Goal: Task Accomplishment & Management: Use online tool/utility

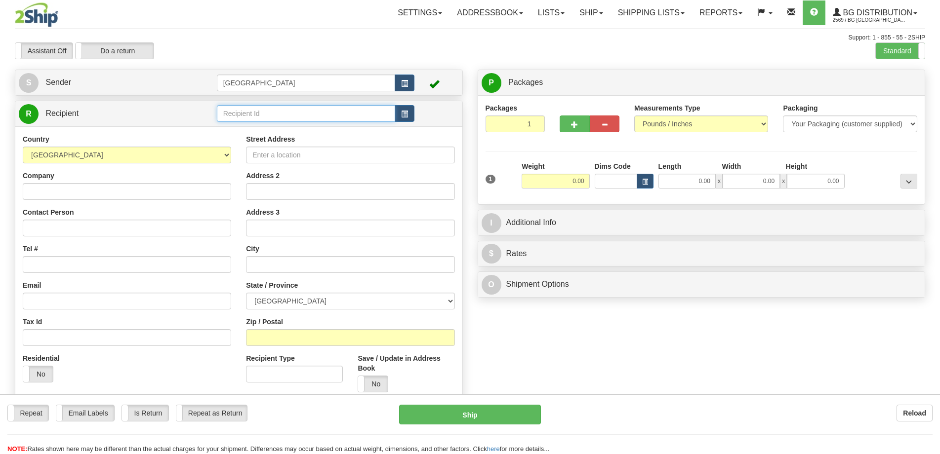
click at [259, 110] on input "text" at bounding box center [306, 113] width 179 height 17
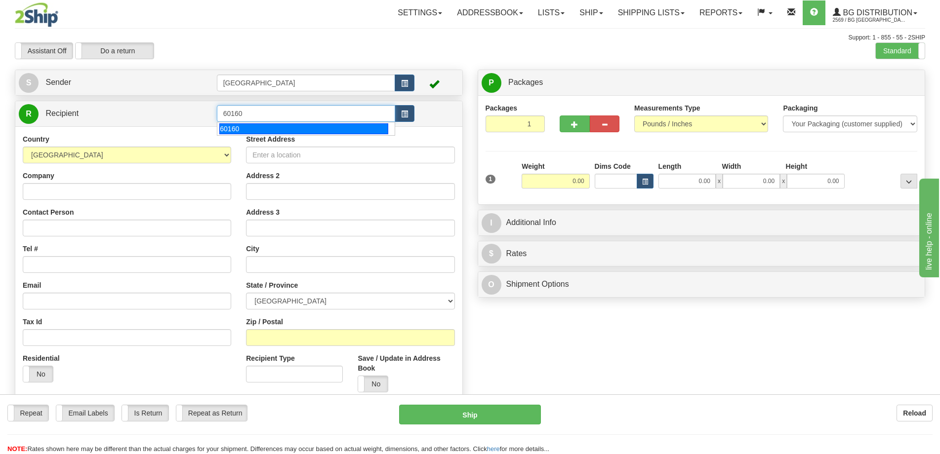
click at [289, 125] on div "60160" at bounding box center [303, 128] width 169 height 11
type input "60160"
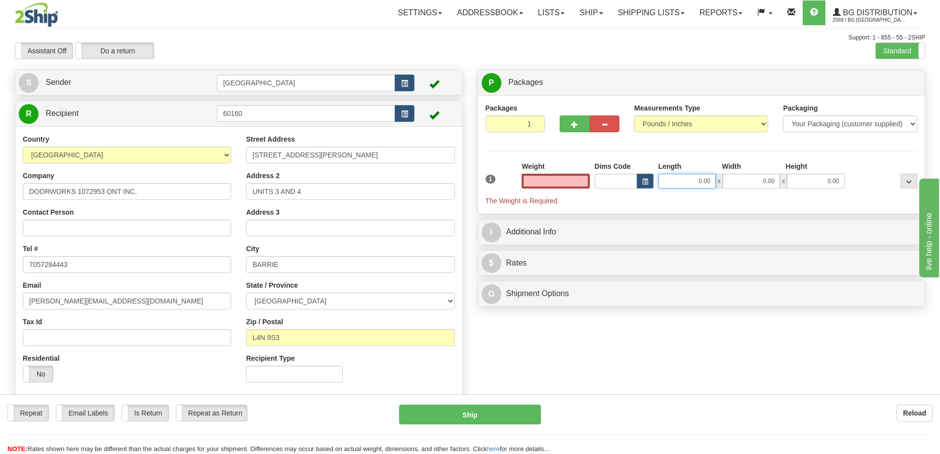
type input "0.00"
click at [682, 184] on input "0.00" at bounding box center [686, 181] width 57 height 15
type input "14.00"
type input "9.00"
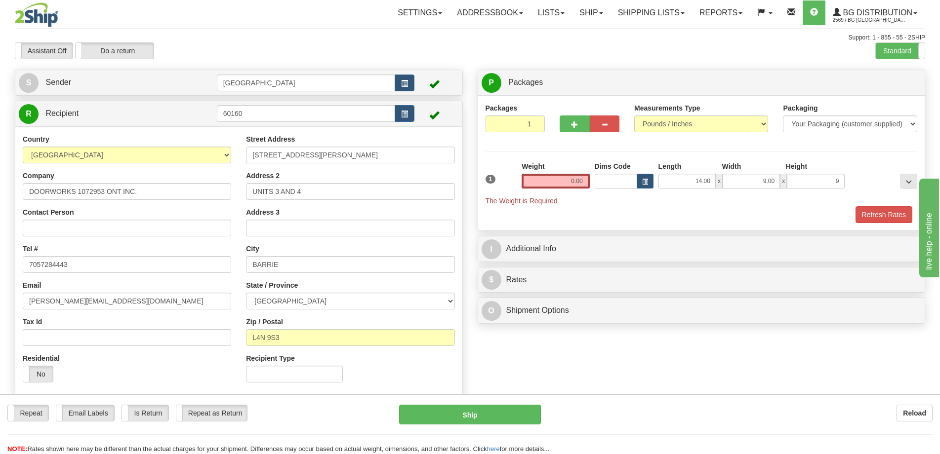
type input "9.00"
drag, startPoint x: 553, startPoint y: 190, endPoint x: 556, endPoint y: 183, distance: 7.5
click at [553, 190] on div "Weight 0.00" at bounding box center [555, 179] width 73 height 35
click at [556, 183] on input "0.00" at bounding box center [556, 181] width 68 height 15
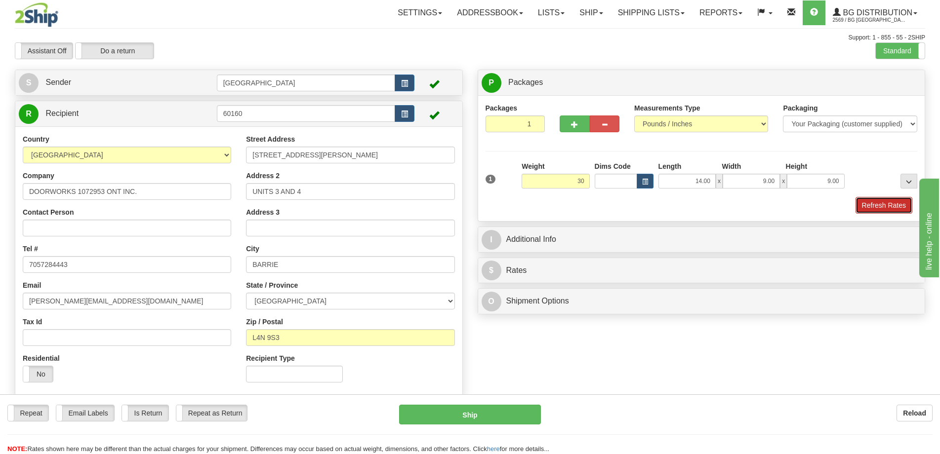
click at [891, 205] on button "Refresh Rates" at bounding box center [884, 205] width 57 height 17
type input "30.00"
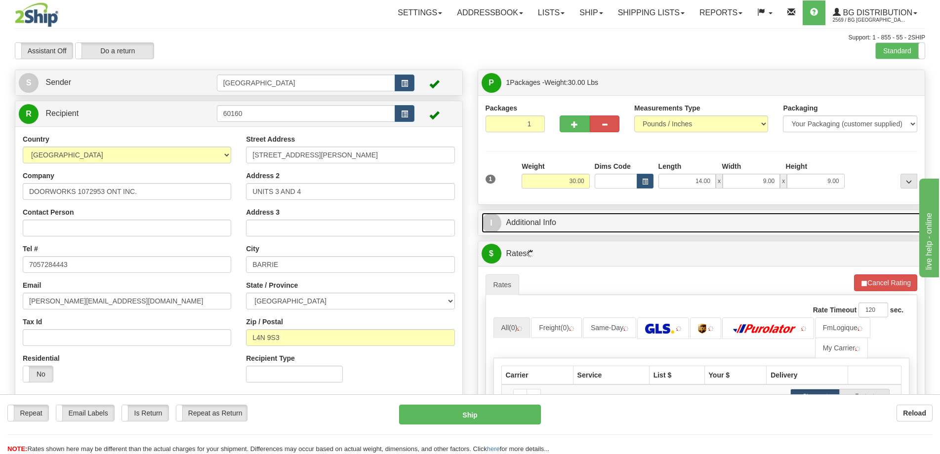
click at [815, 225] on link "I Additional Info" at bounding box center [702, 223] width 440 height 20
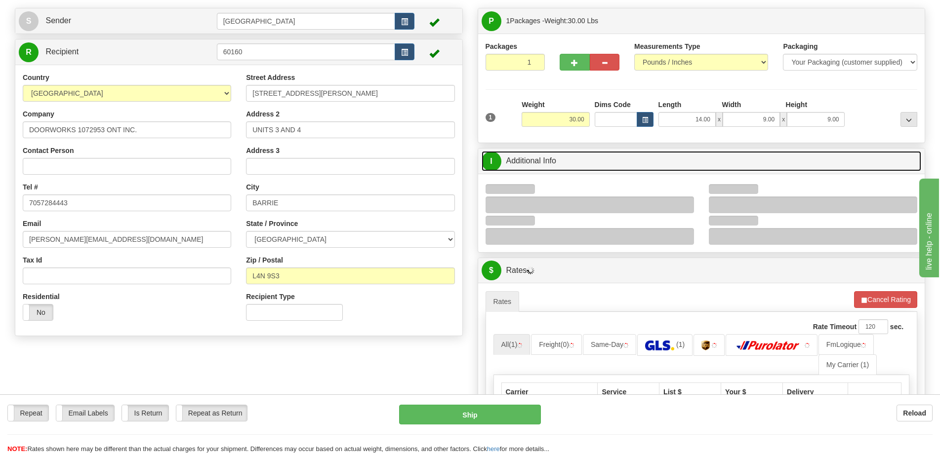
scroll to position [99, 0]
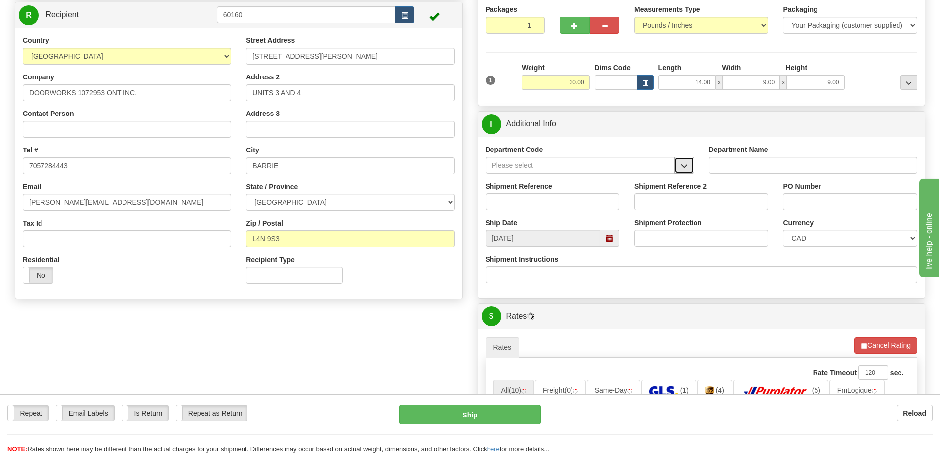
click at [679, 161] on button "button" at bounding box center [684, 165] width 20 height 17
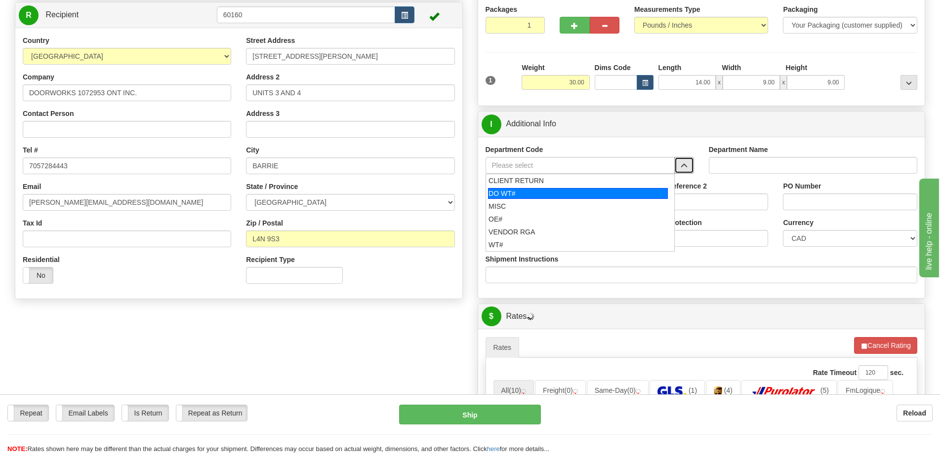
drag, startPoint x: 520, startPoint y: 251, endPoint x: 542, endPoint y: 194, distance: 61.7
click at [542, 194] on ul "CLIENT RETURN DO WT# MISC OE# VENDOR RGA WT#" at bounding box center [580, 213] width 189 height 78
click at [542, 194] on div "DO WT#" at bounding box center [578, 193] width 180 height 11
type input "DO WT#"
type input "DIRECT ORDERS"
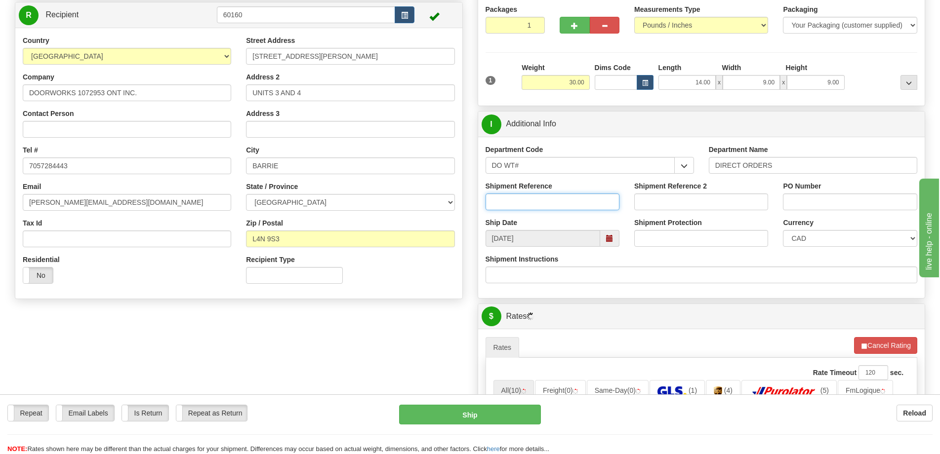
click at [530, 204] on input "Shipment Reference" at bounding box center [553, 202] width 134 height 17
type input "166507-00"
drag, startPoint x: 848, startPoint y: 189, endPoint x: 851, endPoint y: 196, distance: 6.9
click at [851, 196] on div "PO Number" at bounding box center [850, 195] width 134 height 29
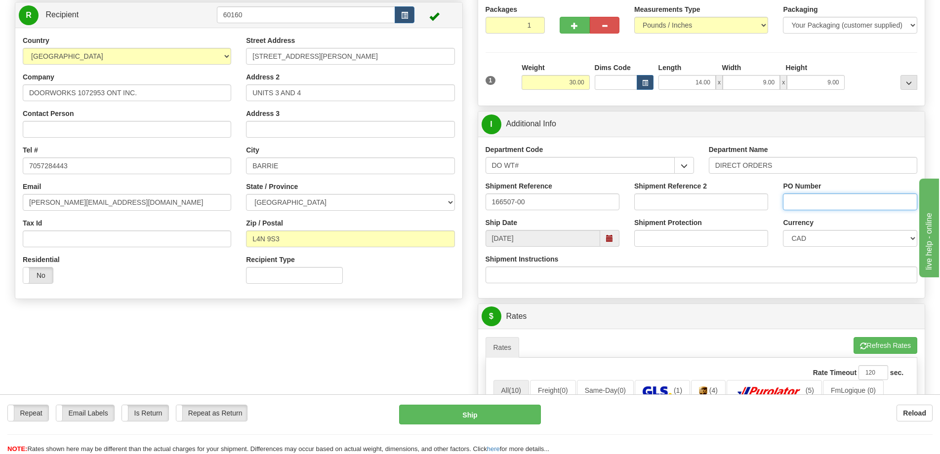
click at [851, 196] on input "PO Number" at bounding box center [850, 202] width 134 height 17
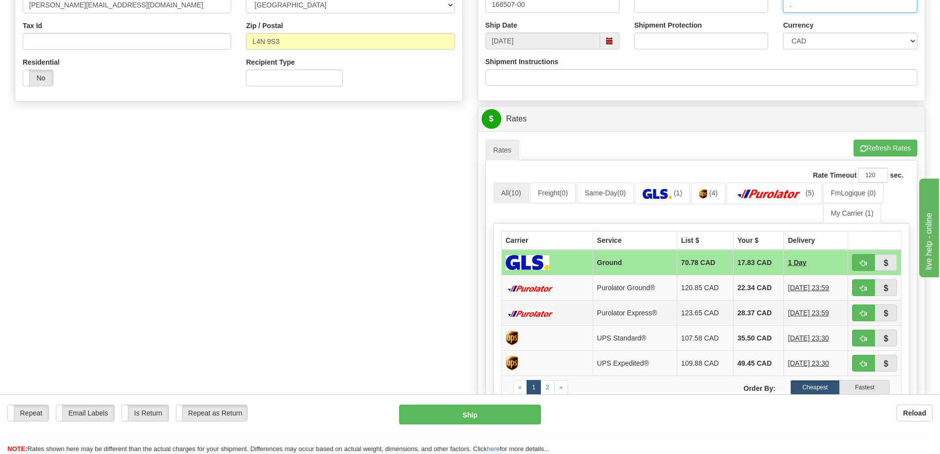
scroll to position [445, 0]
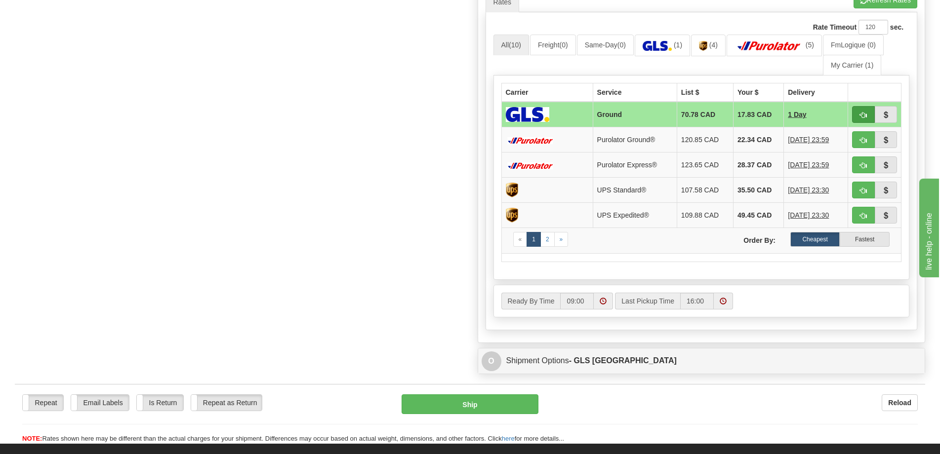
type input "."
click at [865, 113] on span "button" at bounding box center [863, 115] width 7 height 6
type input "1"
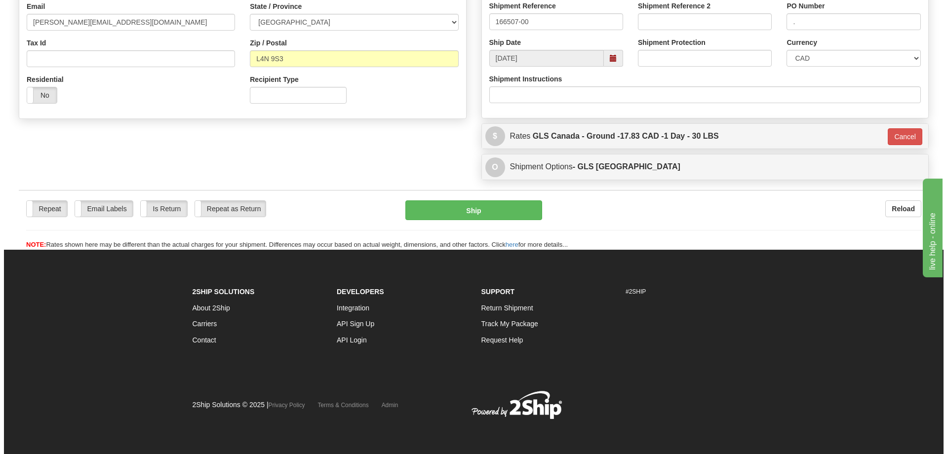
scroll to position [280, 0]
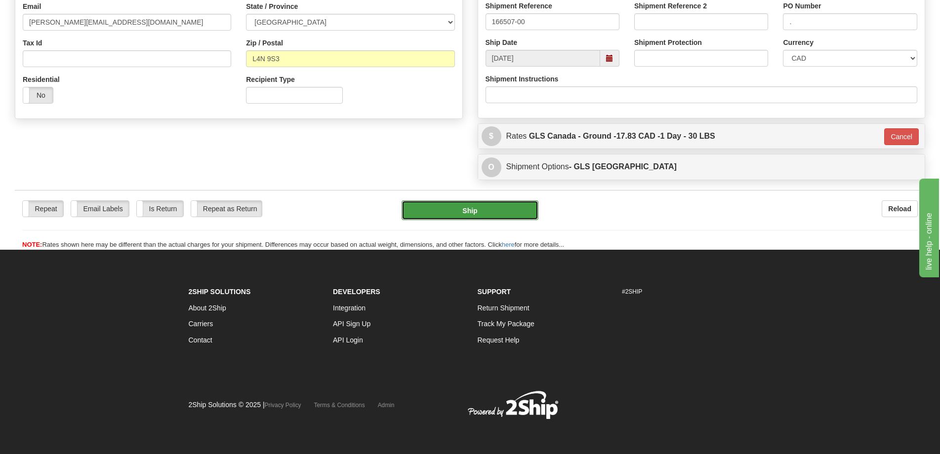
click at [511, 202] on button "Ship" at bounding box center [470, 211] width 137 height 20
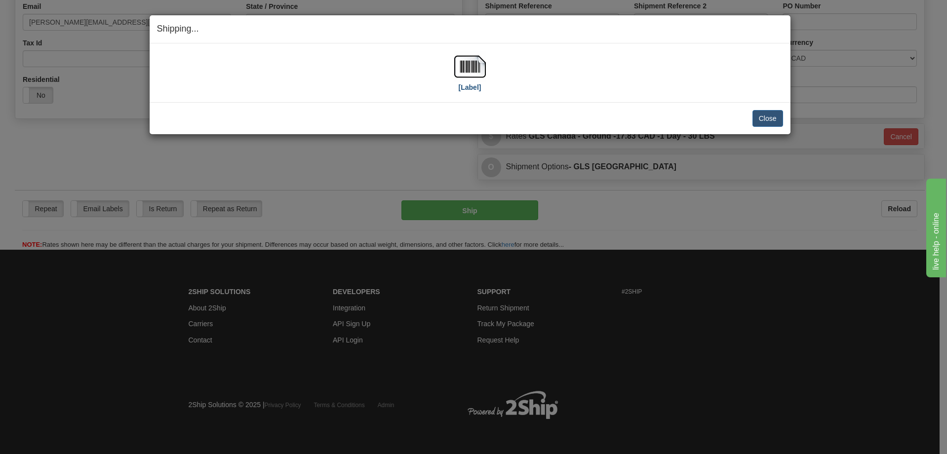
drag, startPoint x: 484, startPoint y: 83, endPoint x: 479, endPoint y: 77, distance: 8.4
click at [479, 77] on div "[Label]" at bounding box center [470, 73] width 32 height 44
click at [470, 71] on img at bounding box center [470, 67] width 32 height 32
click at [770, 115] on button "Close" at bounding box center [768, 118] width 31 height 17
